Goal: Find specific page/section: Find specific page/section

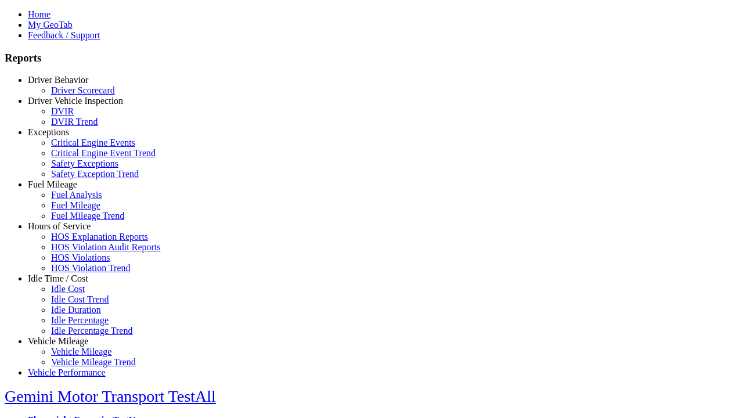
click at [67, 231] on link "Hours of Service" at bounding box center [59, 226] width 63 height 10
click at [75, 242] on link "HOS Explanation Reports" at bounding box center [99, 237] width 97 height 10
